Goal: Transaction & Acquisition: Purchase product/service

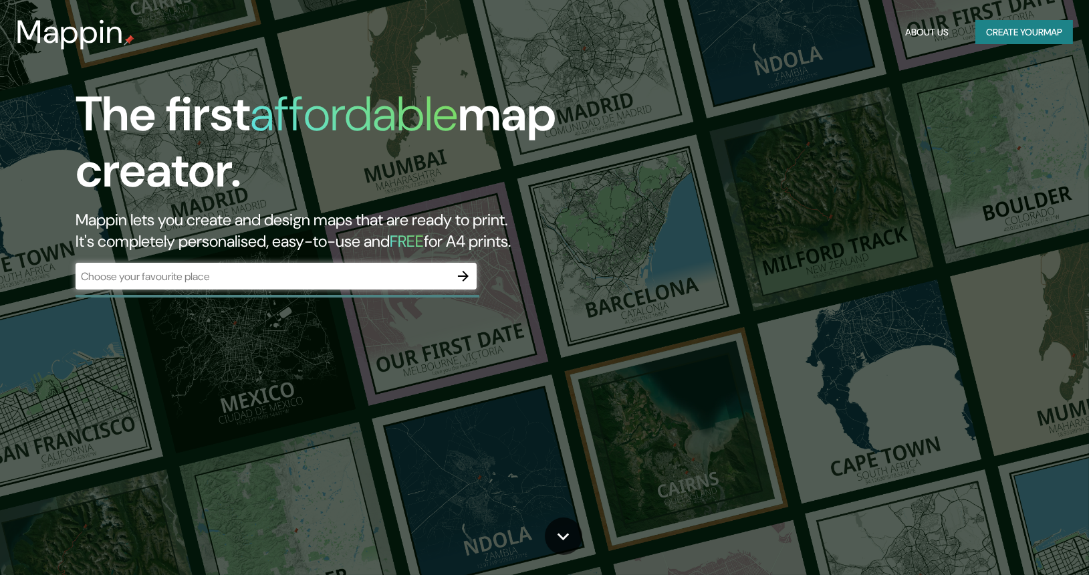
click at [257, 284] on div "​" at bounding box center [276, 276] width 401 height 27
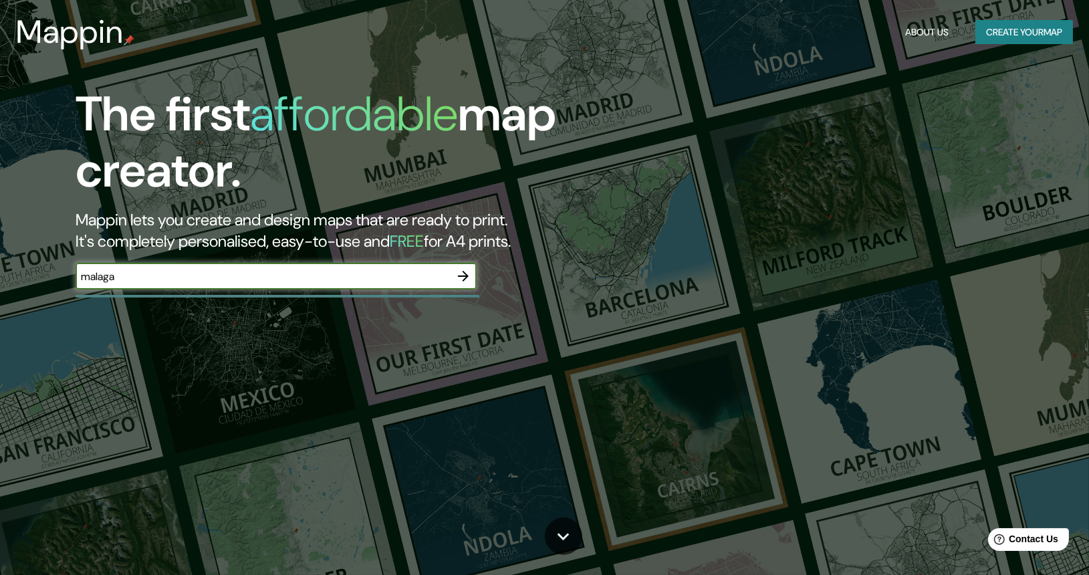
type input "malaga"
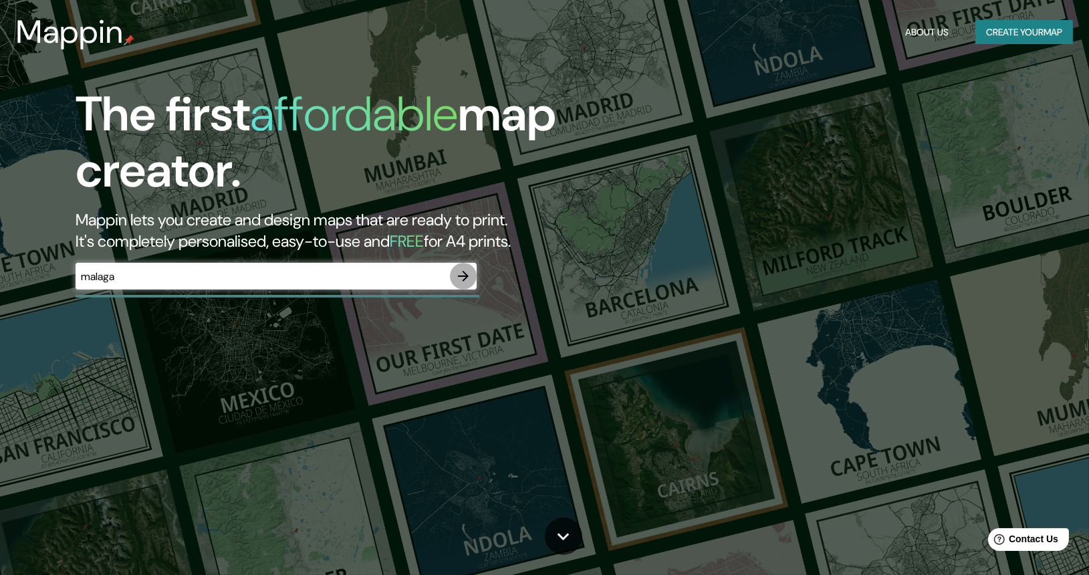
click at [462, 279] on icon "button" at bounding box center [463, 276] width 16 height 16
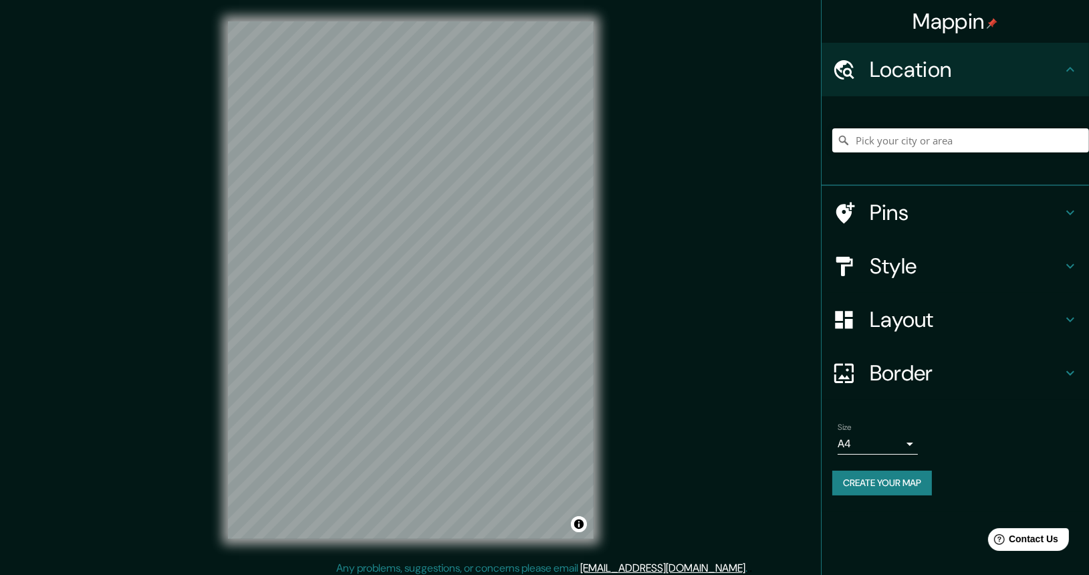
click at [898, 435] on body "Mappin Location Pins Style Layout Border Choose a border. Hint : you can make l…" at bounding box center [544, 287] width 1089 height 575
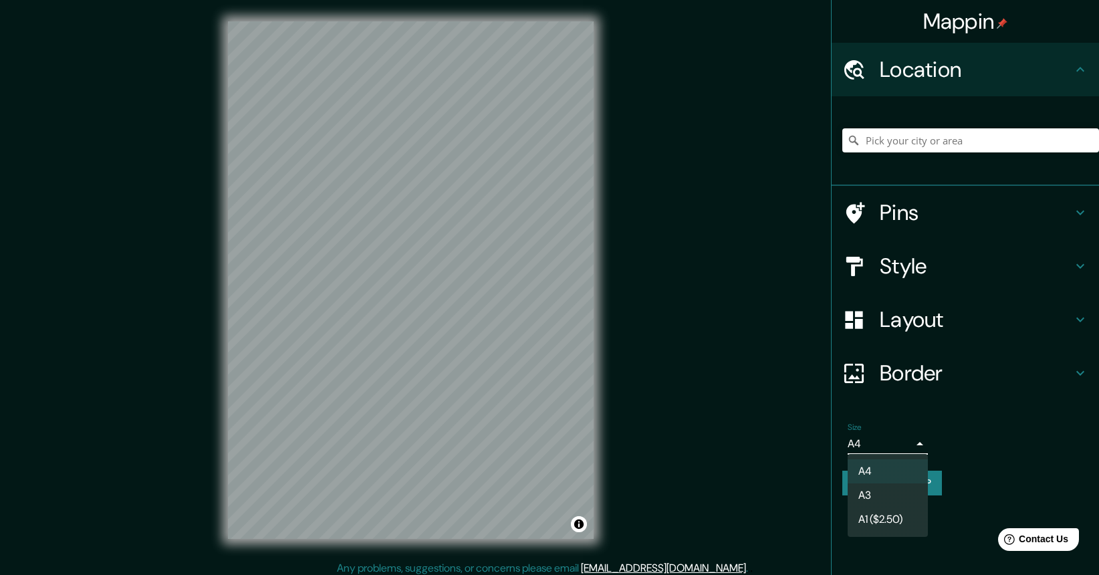
click at [894, 503] on li "A3" at bounding box center [887, 495] width 80 height 24
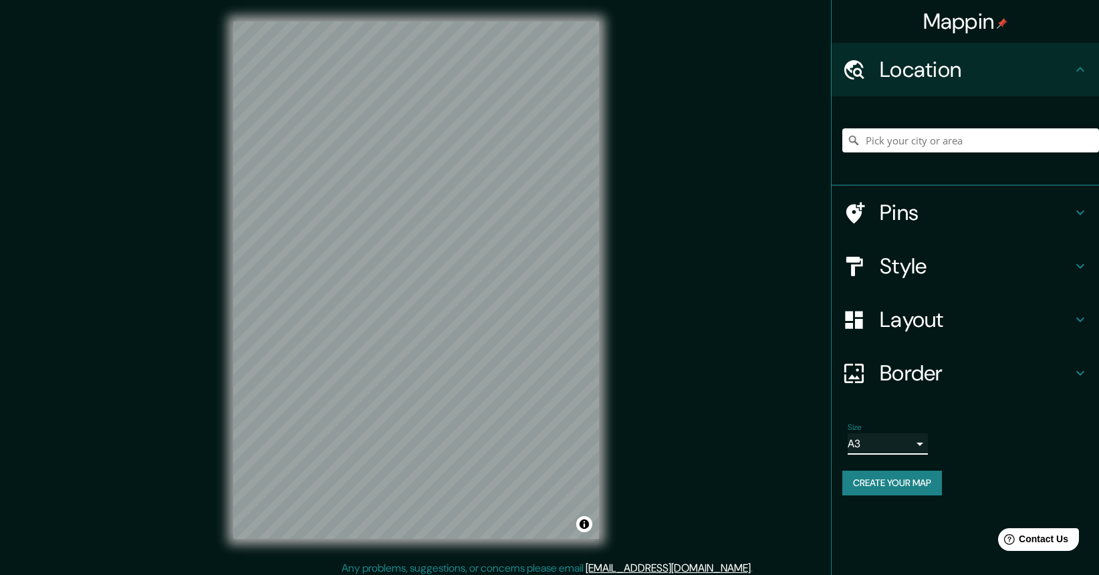
type input "a4"
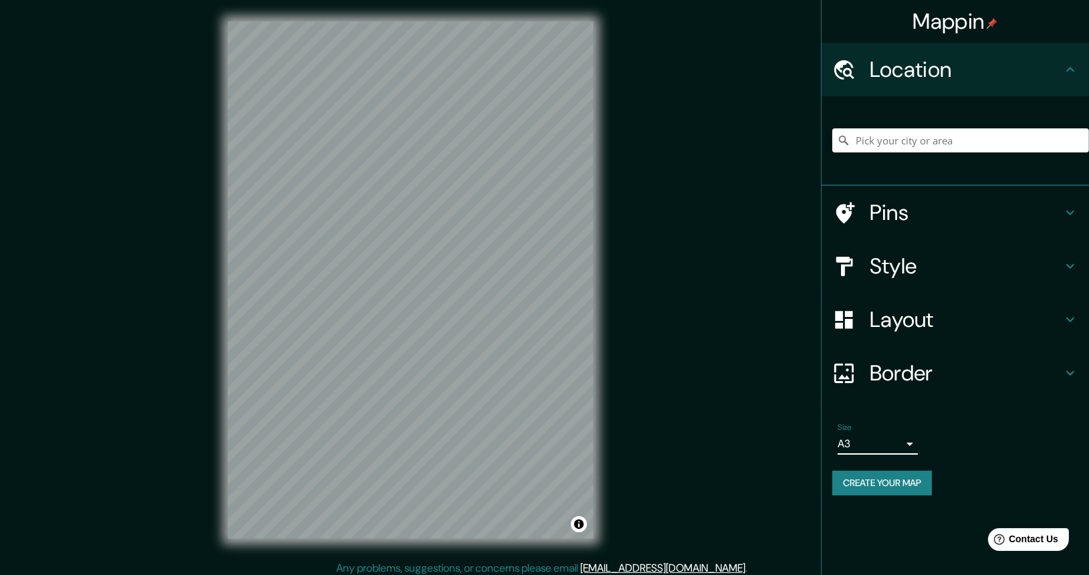
click at [675, 368] on div "Mappin Location Pins Style Layout Border Choose a border. Hint : you can make l…" at bounding box center [544, 290] width 1089 height 581
click at [960, 209] on h4 "Pins" at bounding box center [965, 212] width 192 height 27
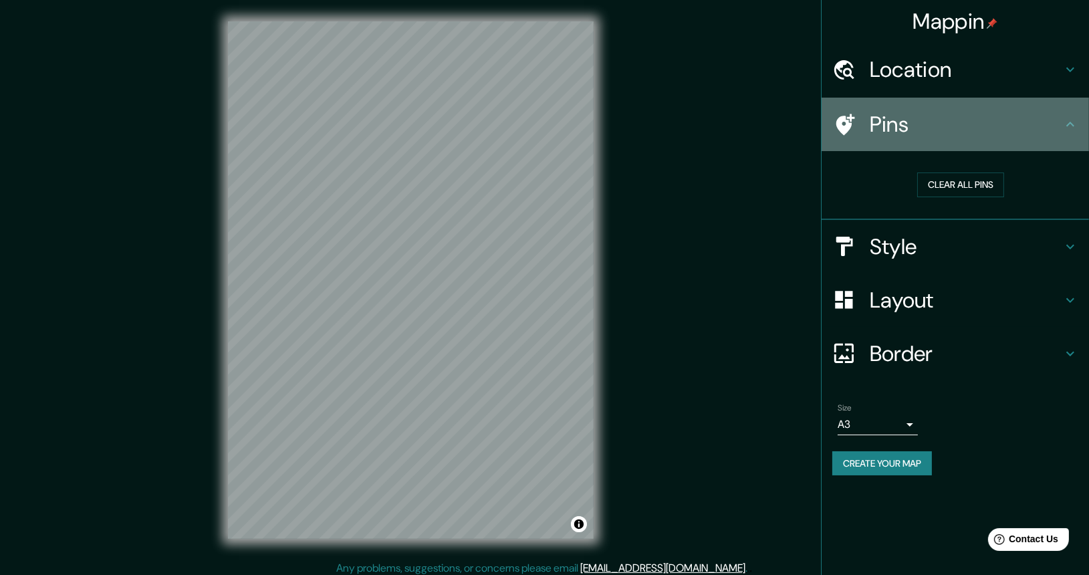
click at [903, 119] on h4 "Pins" at bounding box center [965, 124] width 192 height 27
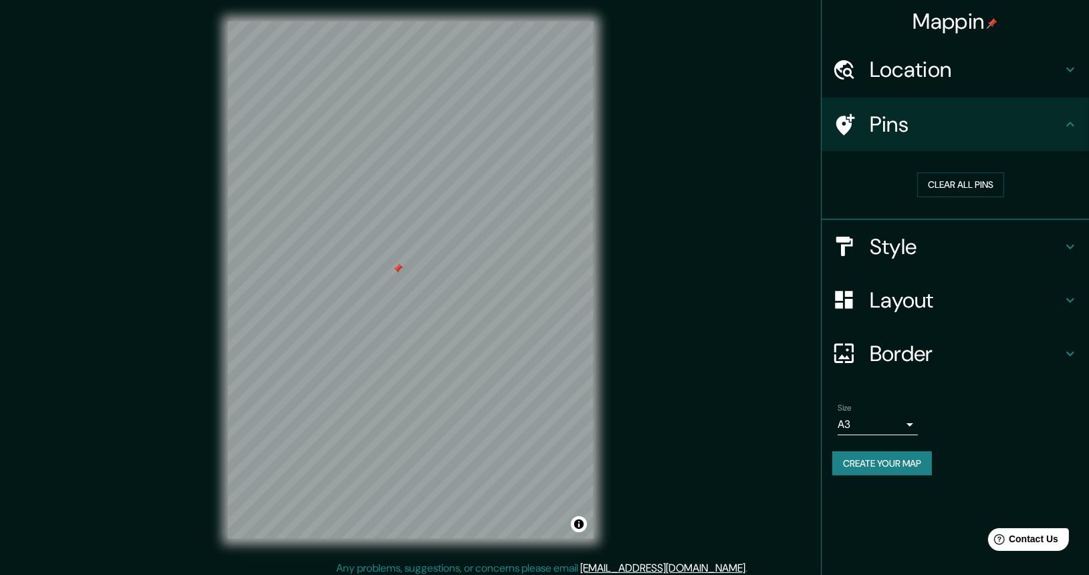
click at [394, 269] on div at bounding box center [397, 268] width 11 height 11
click at [400, 269] on div at bounding box center [399, 268] width 11 height 11
click at [708, 305] on div "Mappin Location Pins Clear all pins Style Layout Border Choose a border. Hint :…" at bounding box center [544, 290] width 1089 height 581
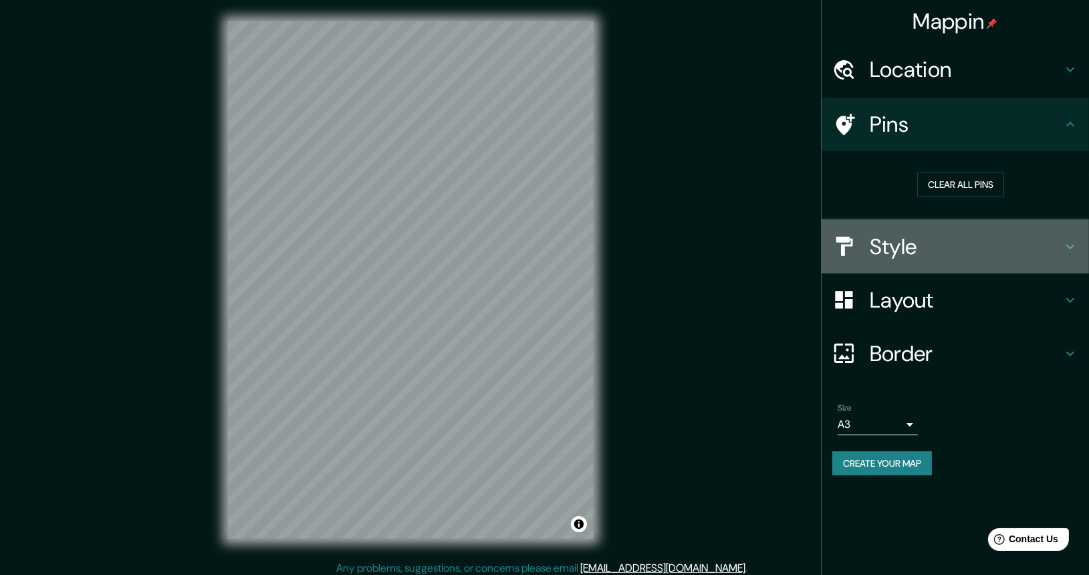
click at [952, 236] on h4 "Style" at bounding box center [965, 246] width 192 height 27
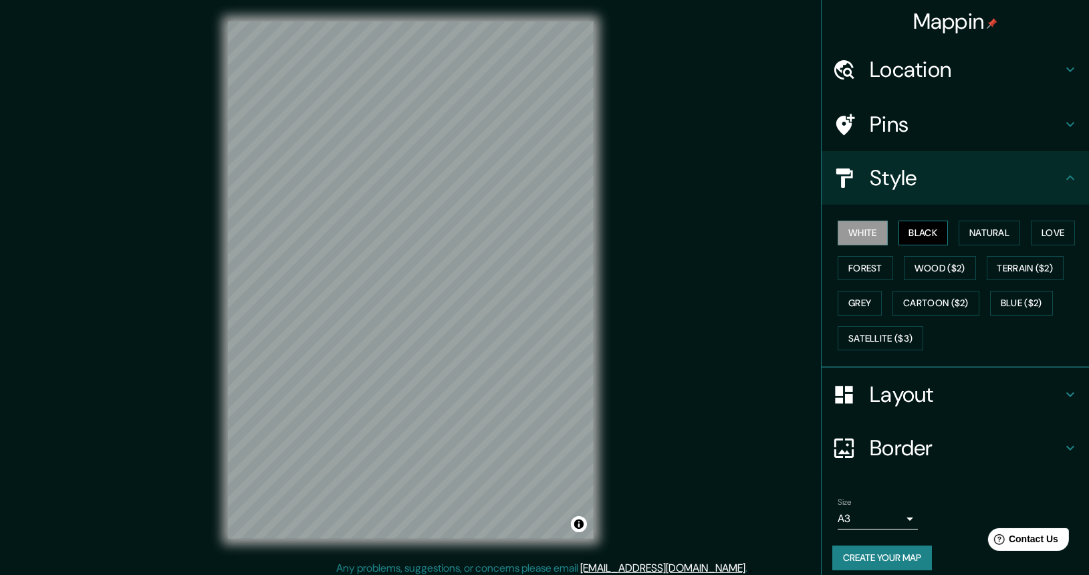
click at [918, 229] on button "Black" at bounding box center [923, 233] width 50 height 25
click at [958, 228] on button "Natural" at bounding box center [988, 233] width 61 height 25
click at [1053, 231] on button "Love" at bounding box center [1053, 233] width 44 height 25
click at [1032, 261] on button "Terrain ($2)" at bounding box center [1025, 268] width 78 height 25
click at [861, 272] on button "Forest" at bounding box center [864, 268] width 55 height 25
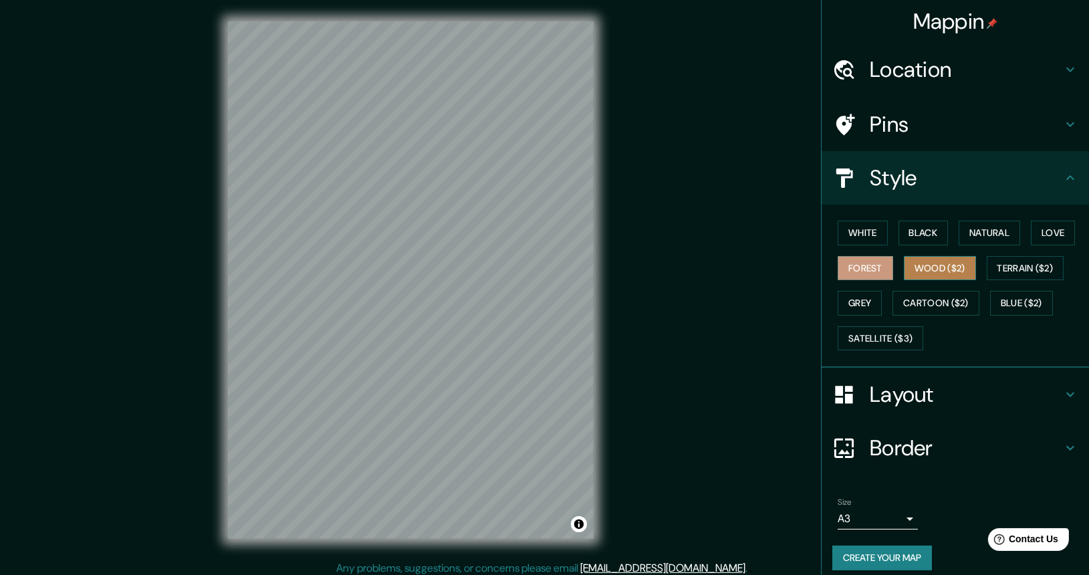
click at [948, 275] on button "Wood ($2)" at bounding box center [940, 268] width 72 height 25
click at [843, 297] on button "Grey" at bounding box center [859, 303] width 44 height 25
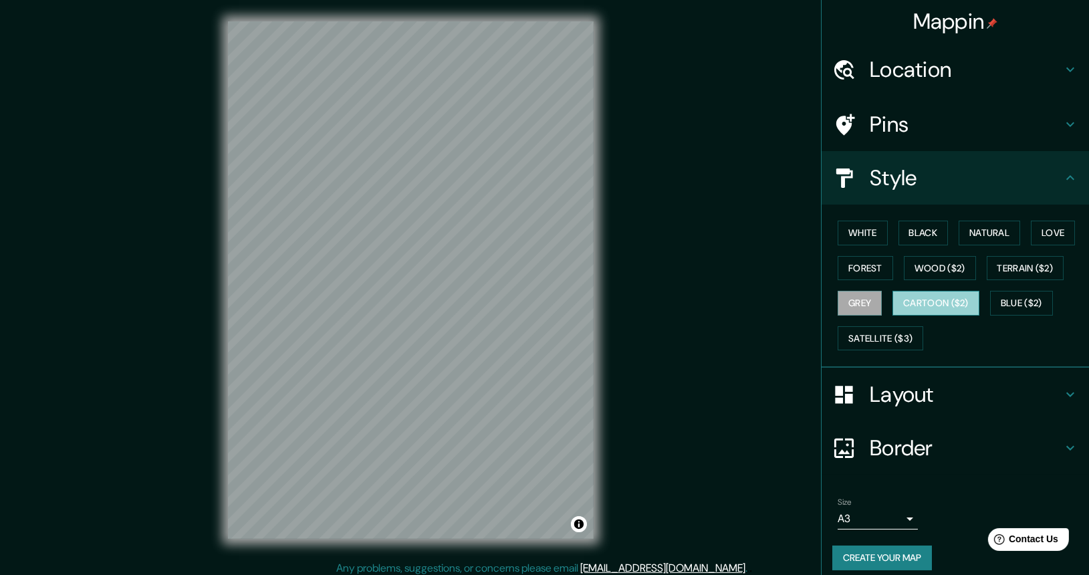
click at [930, 306] on button "Cartoon ($2)" at bounding box center [935, 303] width 87 height 25
click at [1012, 303] on button "Blue ($2)" at bounding box center [1021, 303] width 63 height 25
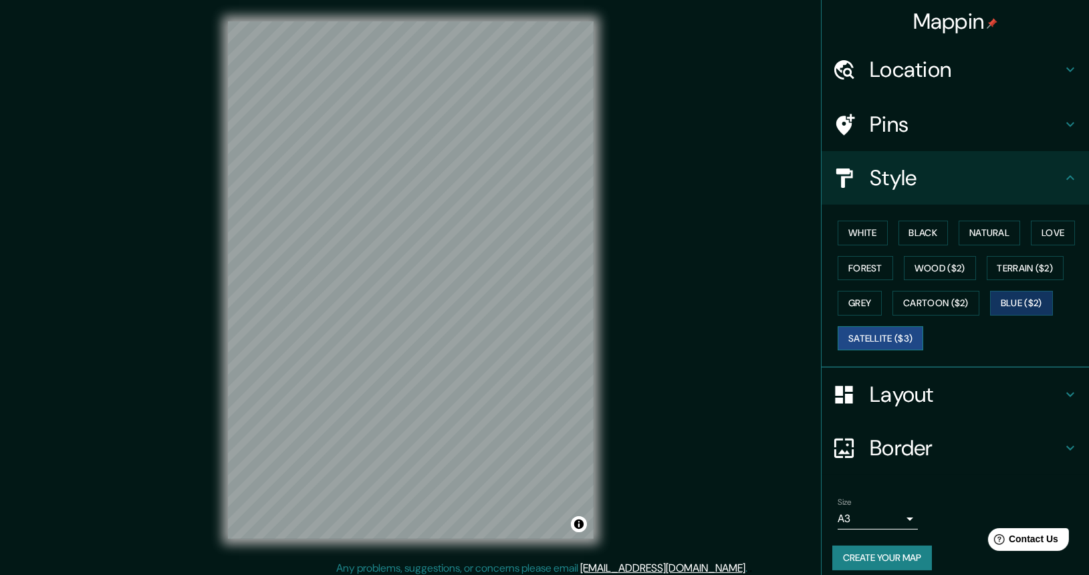
click at [872, 331] on button "Satellite ($3)" at bounding box center [880, 338] width 86 height 25
click at [866, 230] on button "White" at bounding box center [862, 233] width 50 height 25
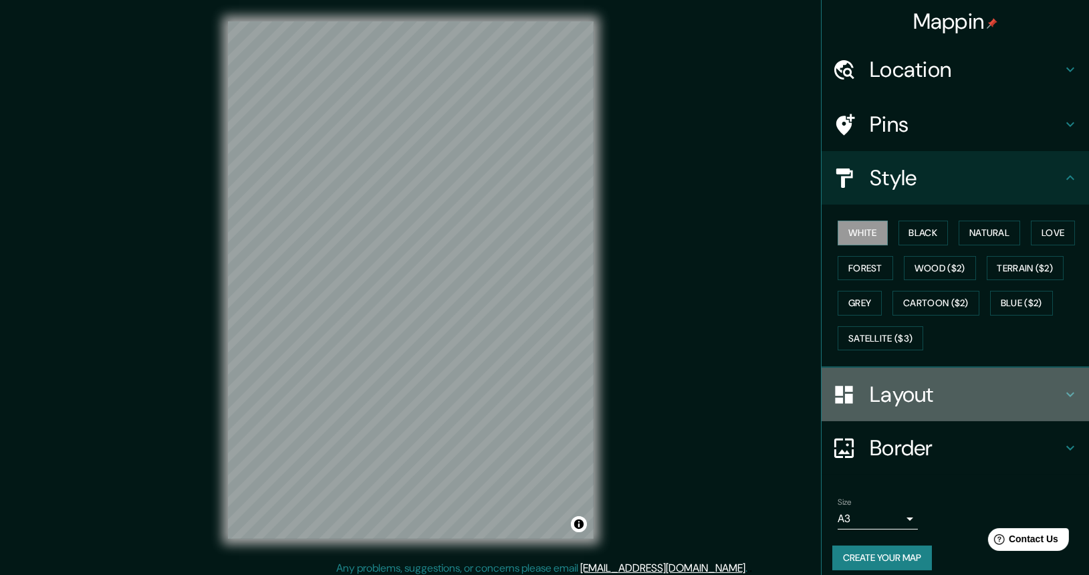
click at [925, 400] on h4 "Layout" at bounding box center [965, 394] width 192 height 27
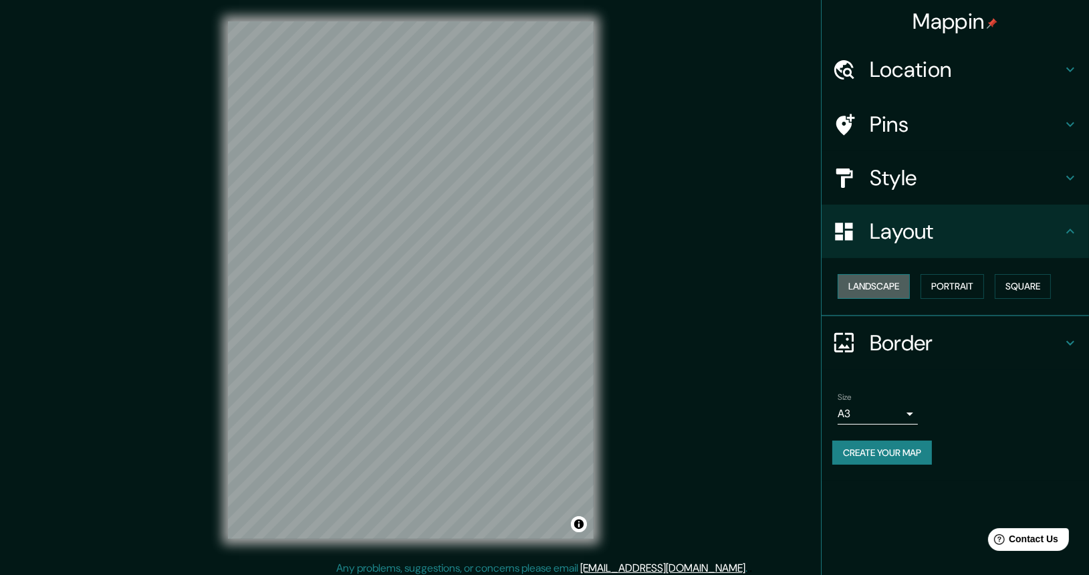
click at [898, 279] on button "Landscape" at bounding box center [873, 286] width 72 height 25
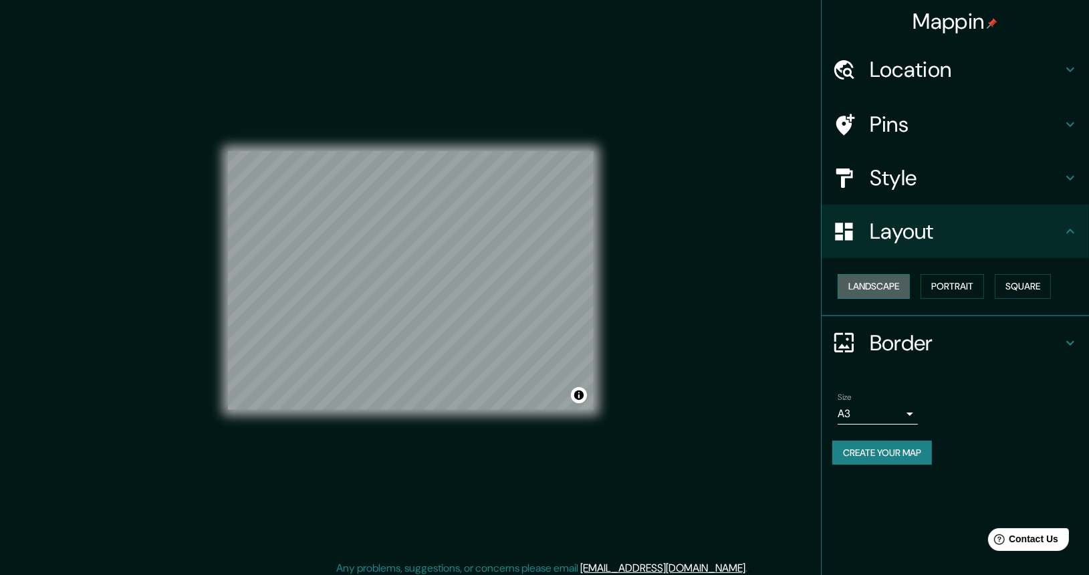
click at [895, 279] on button "Landscape" at bounding box center [873, 286] width 72 height 25
click at [964, 285] on button "Portrait" at bounding box center [951, 286] width 63 height 25
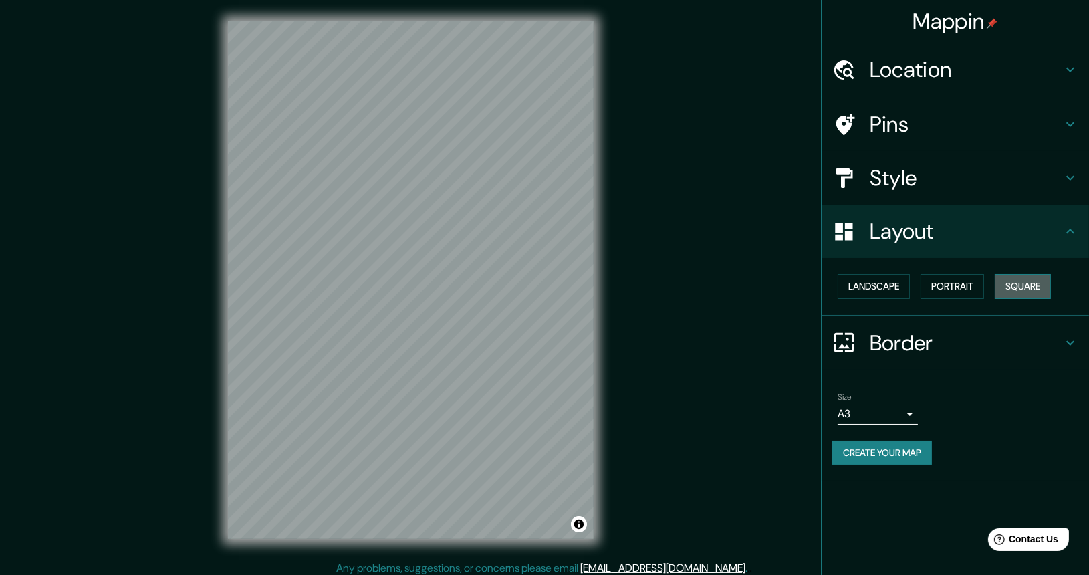
click at [1031, 283] on button "Square" at bounding box center [1022, 286] width 56 height 25
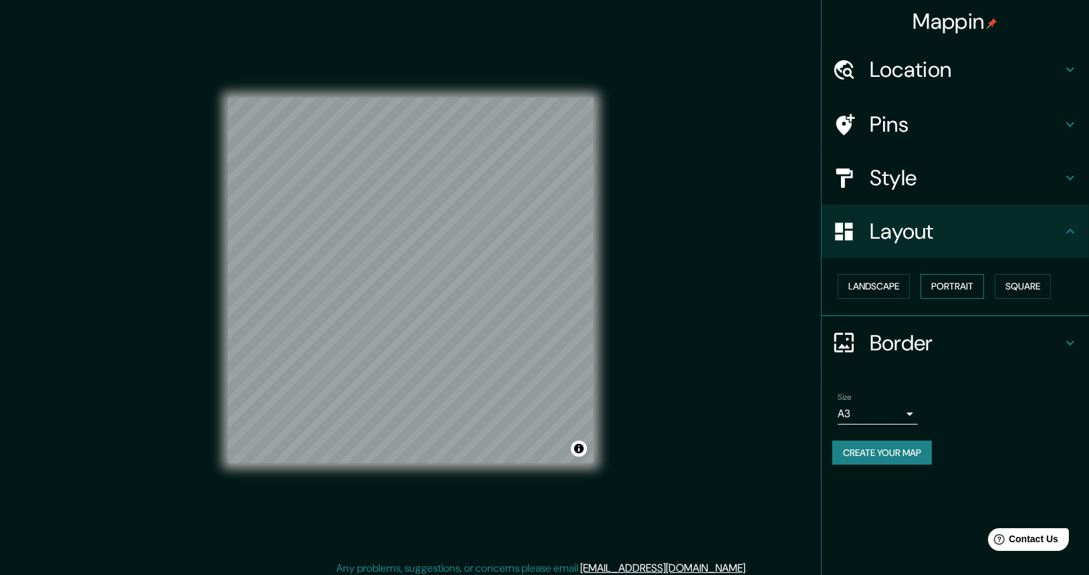
click at [934, 289] on button "Portrait" at bounding box center [951, 286] width 63 height 25
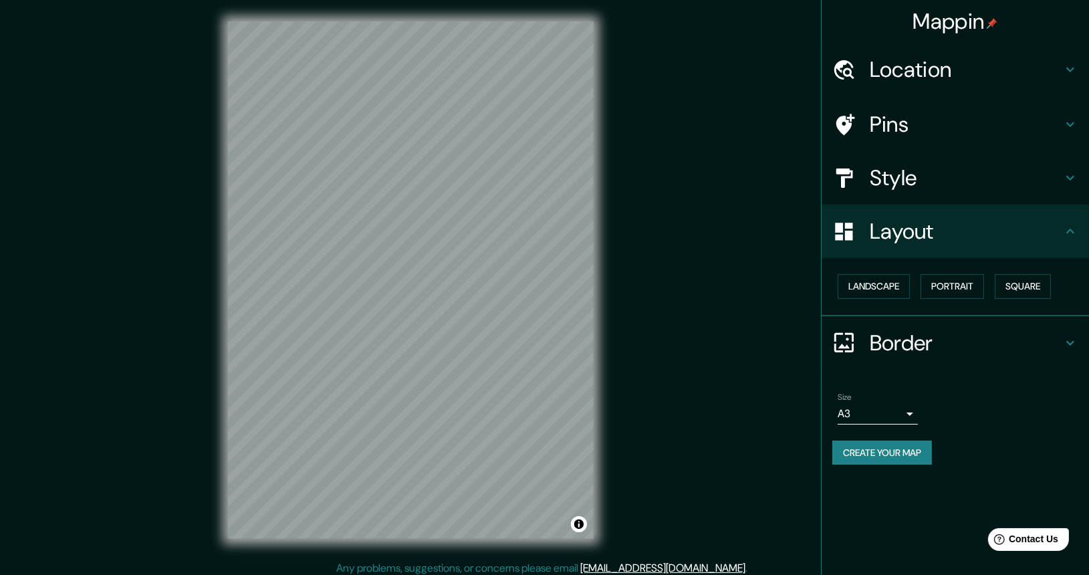
click at [884, 346] on h4 "Border" at bounding box center [965, 342] width 192 height 27
